Goal: Information Seeking & Learning: Check status

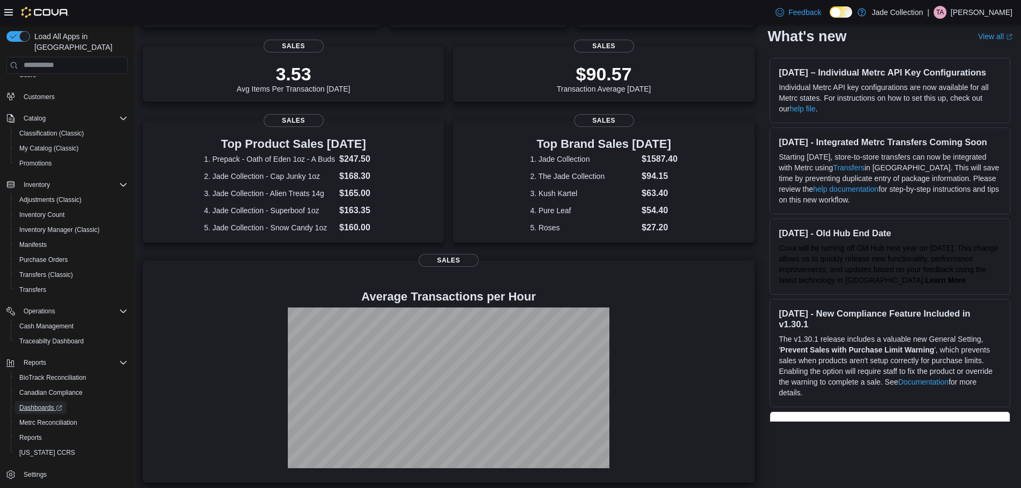
scroll to position [230, 0]
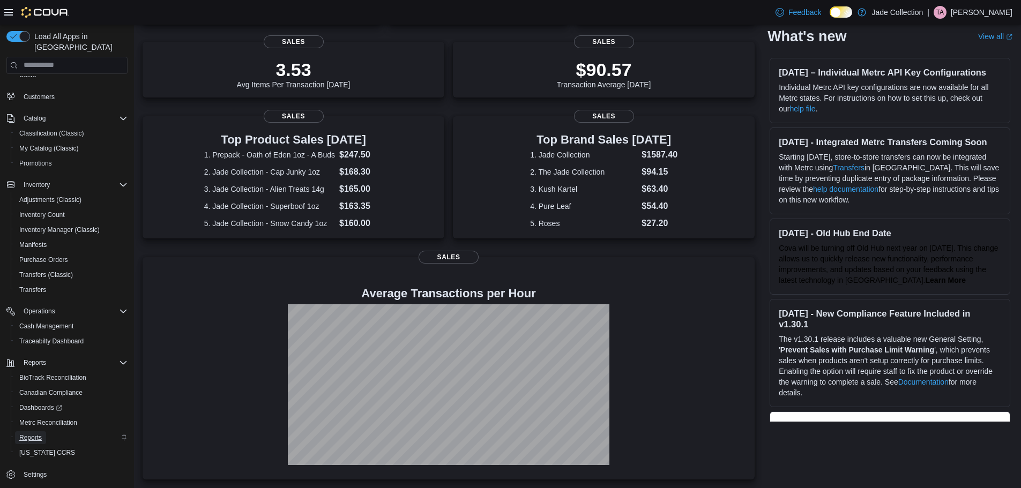
click at [31, 433] on span "Reports" at bounding box center [30, 437] width 23 height 9
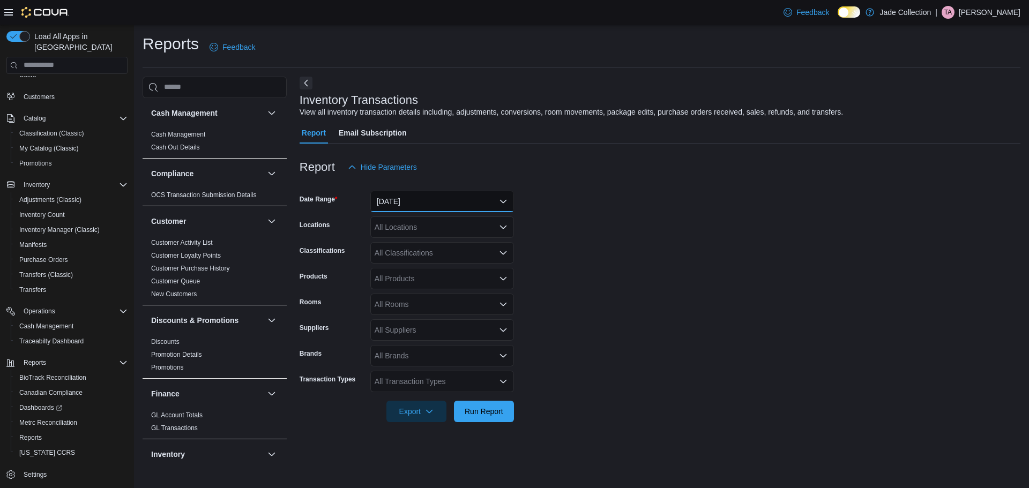
click at [449, 198] on button "[DATE]" at bounding box center [442, 201] width 144 height 21
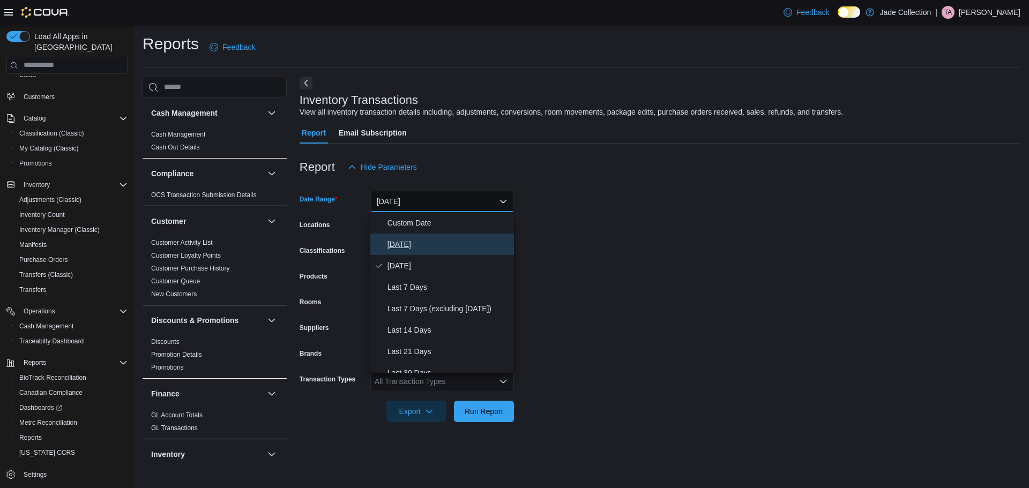
click at [434, 241] on span "[DATE]" at bounding box center [448, 244] width 122 height 13
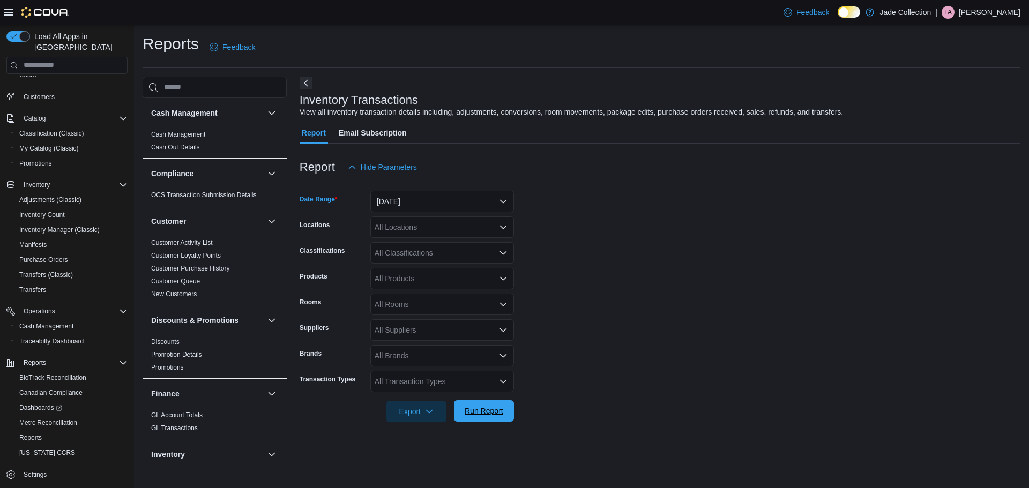
click at [489, 413] on span "Run Report" at bounding box center [483, 411] width 39 height 11
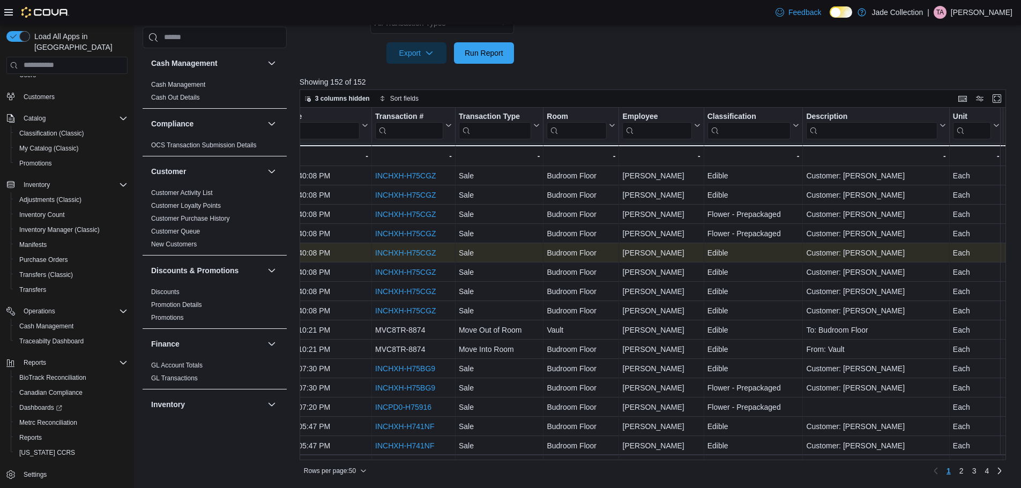
scroll to position [0, 567]
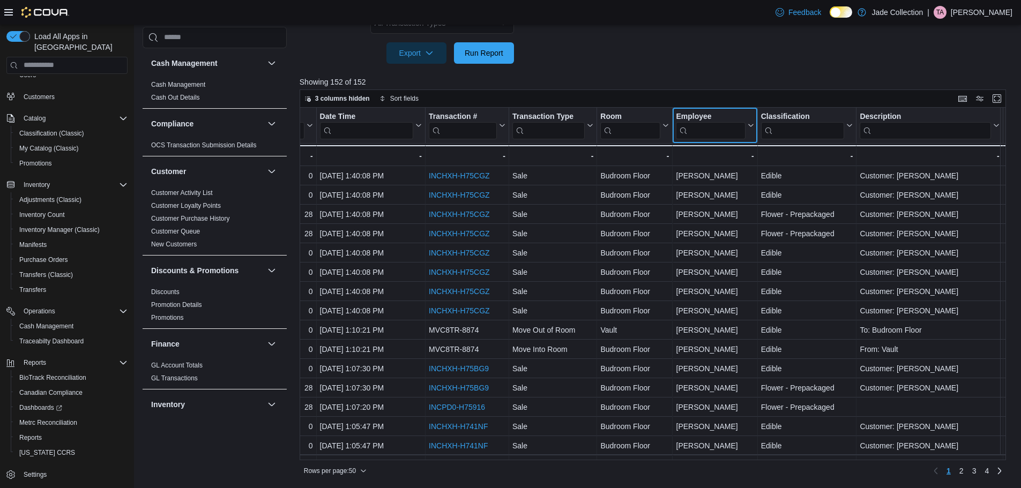
click at [711, 115] on div "Employee" at bounding box center [710, 116] width 69 height 10
click at [721, 164] on span "Sort A-Z" at bounding box center [715, 166] width 22 height 9
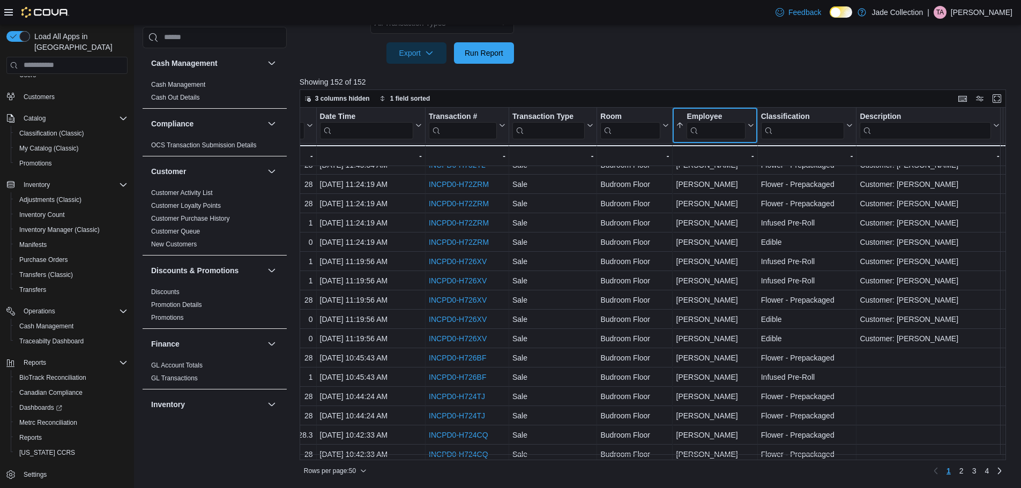
scroll to position [675, 567]
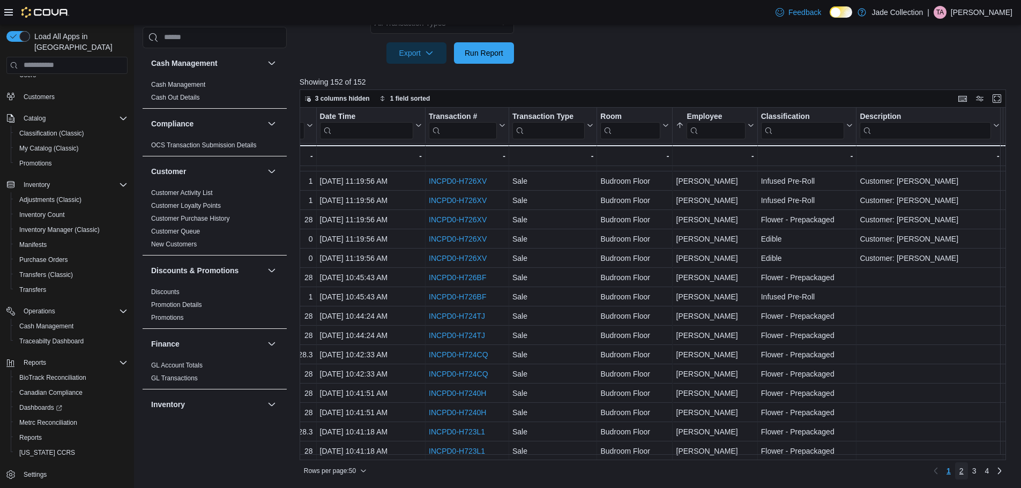
click at [968, 473] on link "2" at bounding box center [961, 470] width 13 height 17
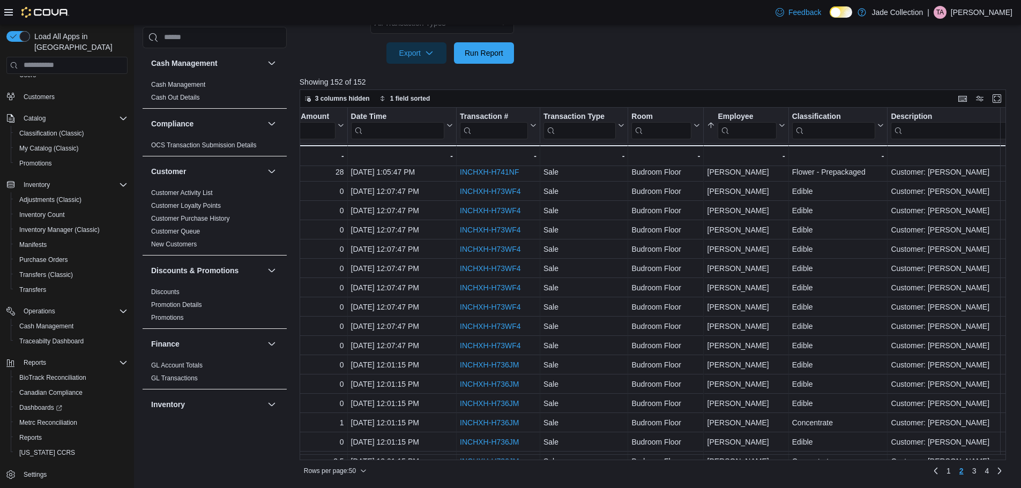
scroll to position [675, 536]
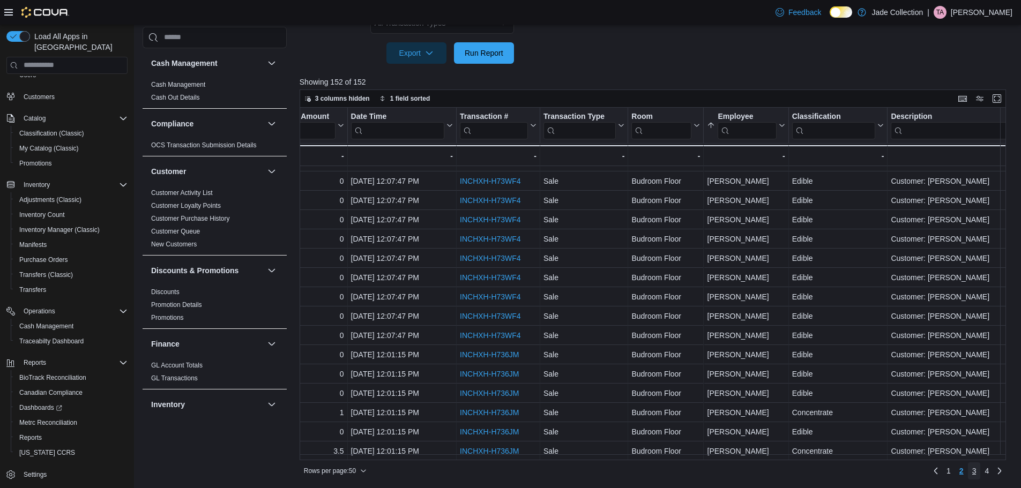
click at [976, 473] on span "3" at bounding box center [974, 471] width 4 height 11
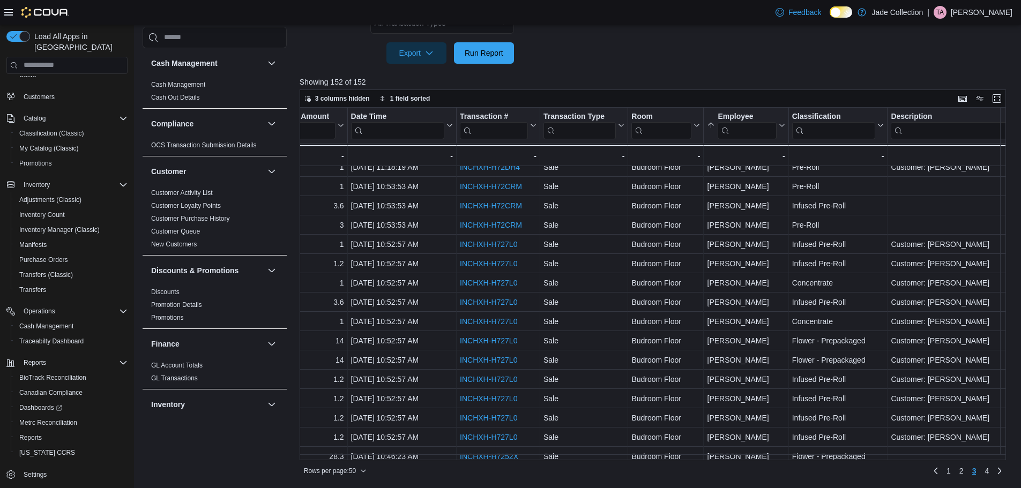
scroll to position [0, 536]
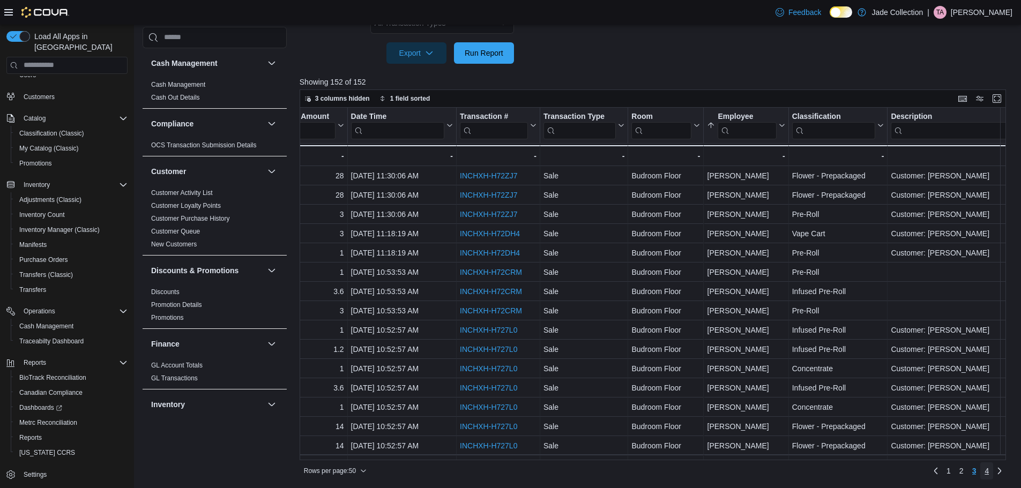
click at [988, 473] on span "4" at bounding box center [986, 471] width 4 height 11
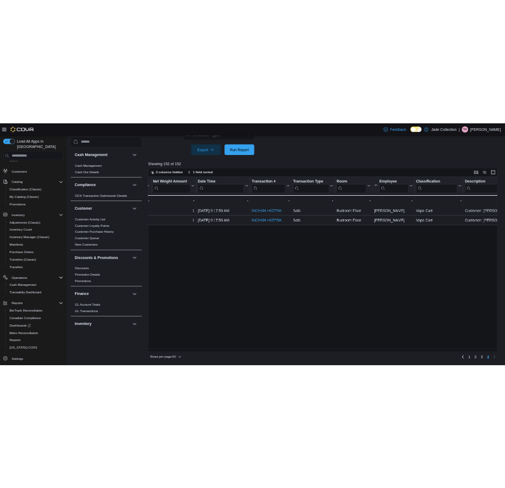
scroll to position [0, 589]
